Goal: Check status: Check status

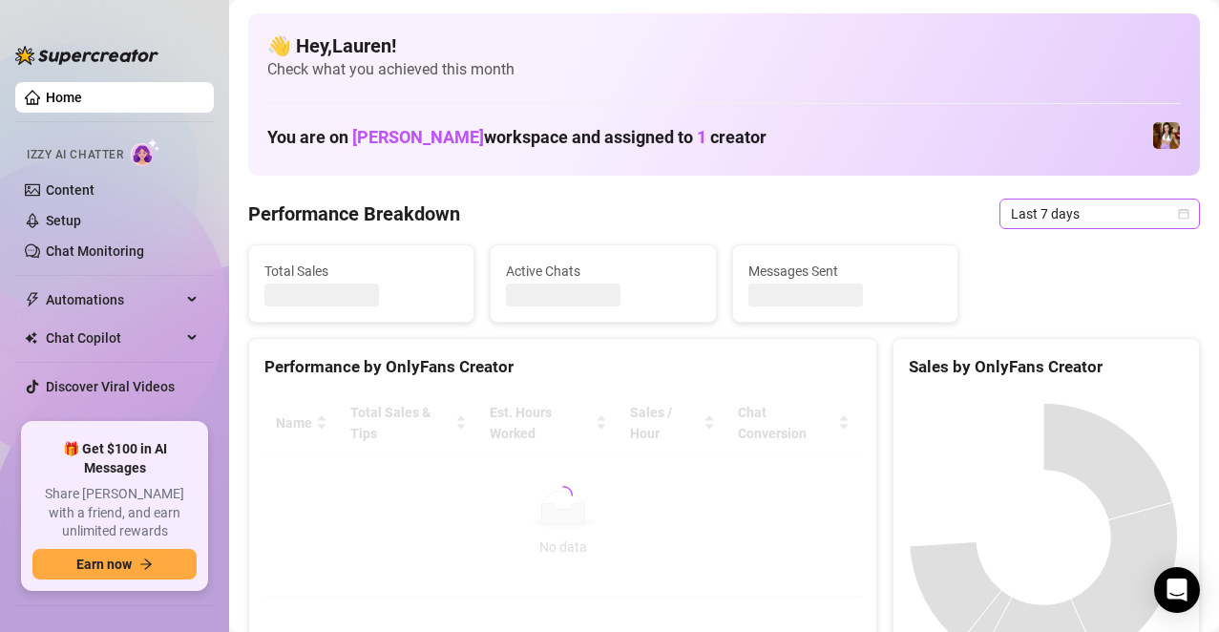
click at [1178, 217] on icon "calendar" at bounding box center [1183, 213] width 11 height 11
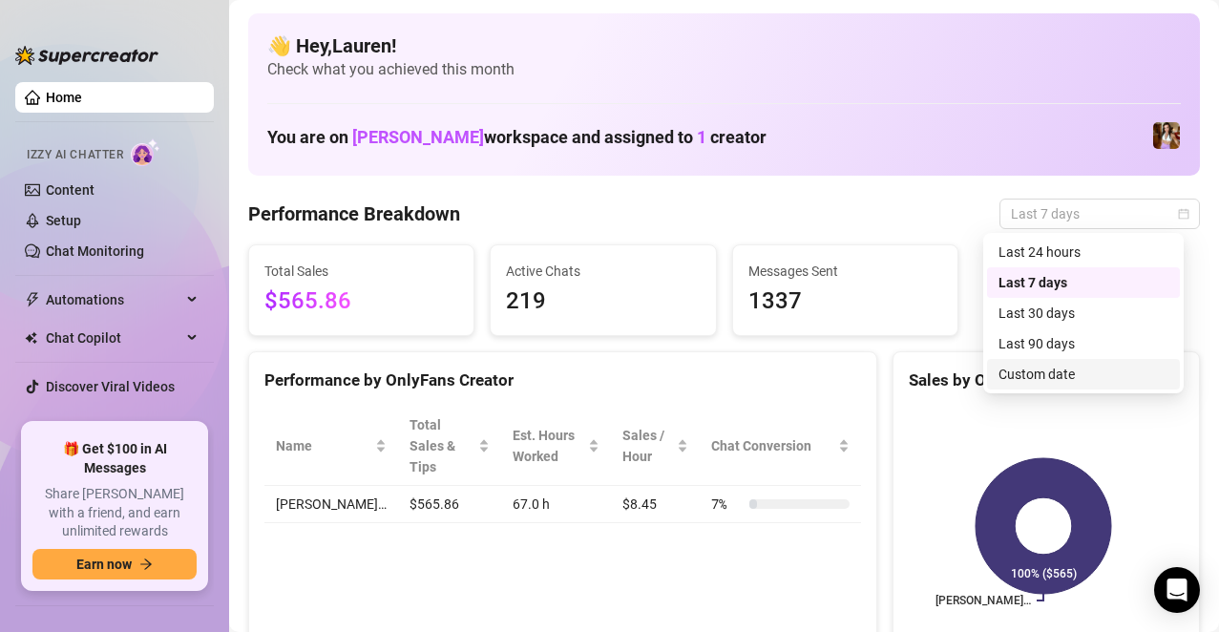
click at [1083, 369] on div "Custom date" at bounding box center [1083, 374] width 170 height 21
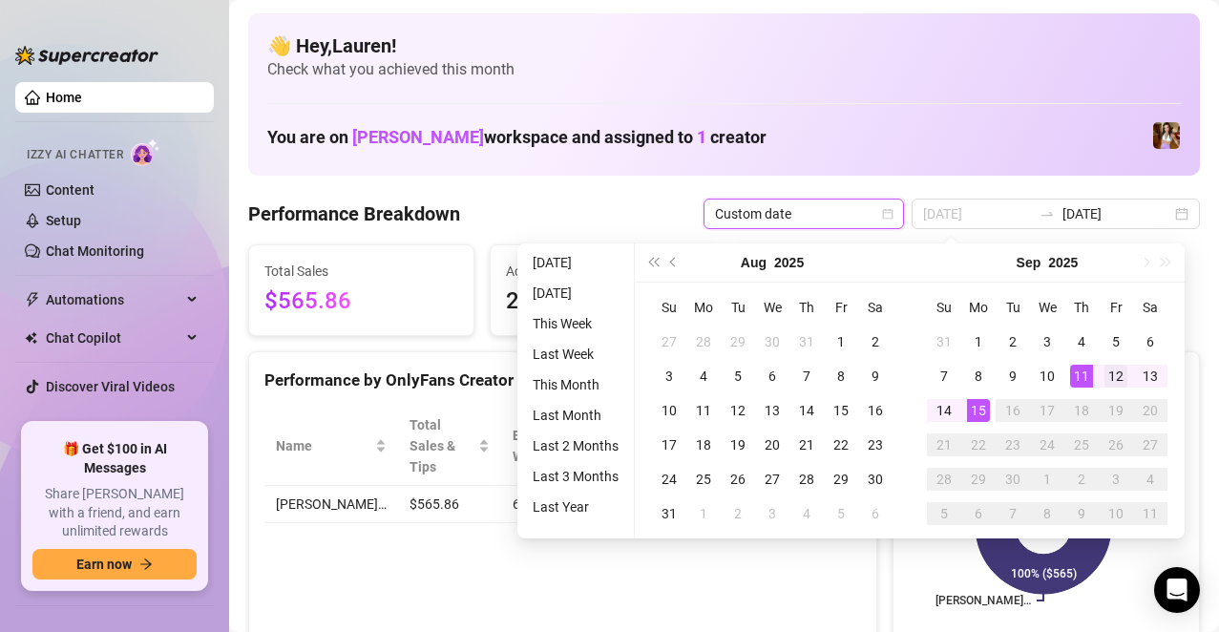
type input "[DATE]"
click at [1112, 376] on div "12" at bounding box center [1115, 376] width 23 height 23
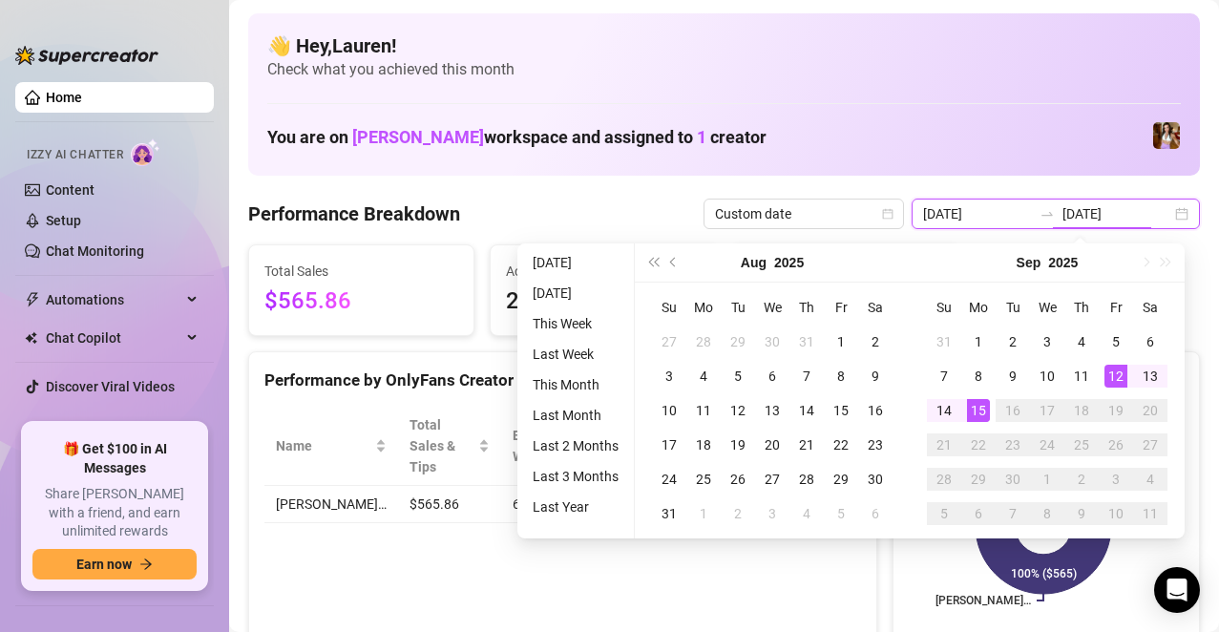
type input "[DATE]"
click at [980, 411] on div "15" at bounding box center [978, 410] width 23 height 23
type input "[DATE]"
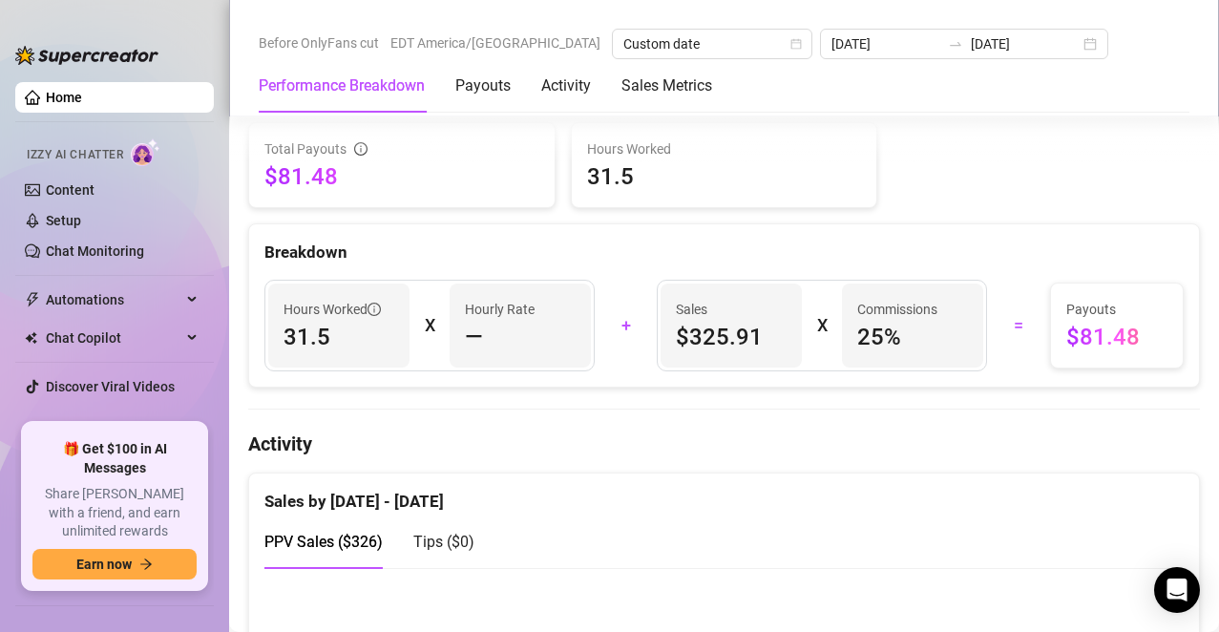
scroll to position [652, 0]
